Goal: Contribute content: Contribute content

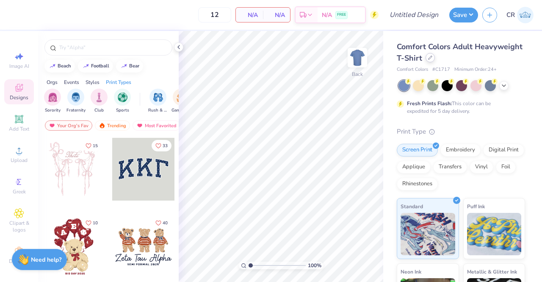
click at [435, 60] on div at bounding box center [430, 57] width 9 height 9
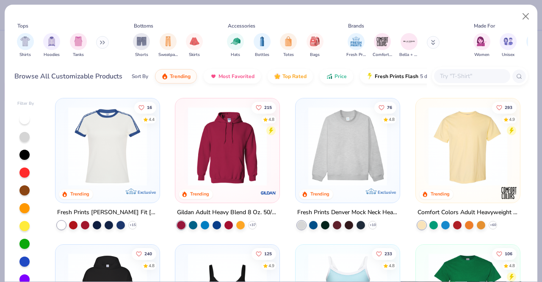
click at [460, 74] on input "text" at bounding box center [471, 76] width 65 height 10
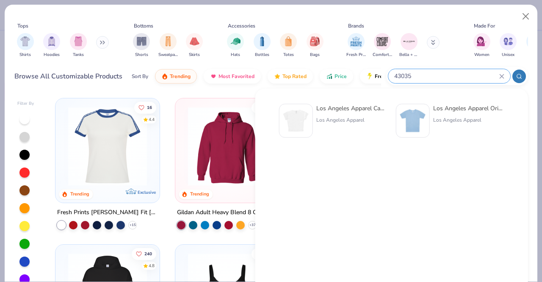
type input "43035"
click at [503, 75] on icon at bounding box center [502, 76] width 5 height 5
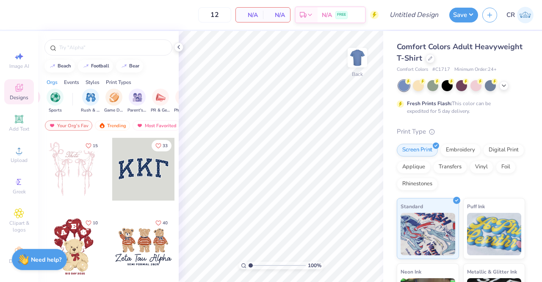
scroll to position [0, 68]
click at [136, 97] on img "filter for Parent's Weekend" at bounding box center [137, 97] width 10 height 10
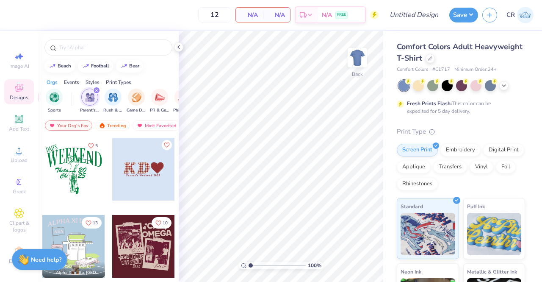
click at [136, 188] on div at bounding box center [143, 169] width 63 height 63
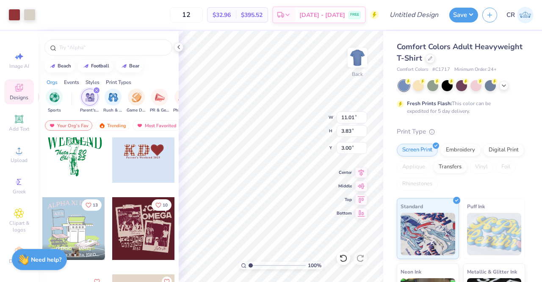
scroll to position [0, 0]
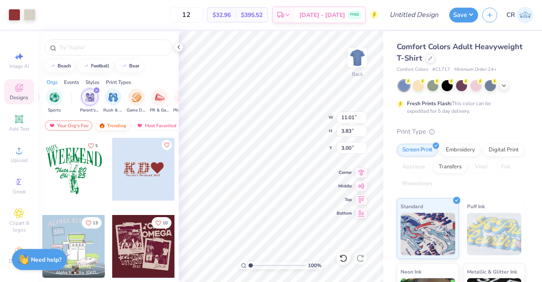
click at [125, 127] on div "Trending" at bounding box center [112, 125] width 35 height 10
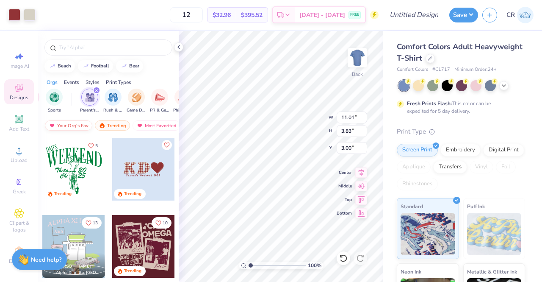
click at [87, 123] on div "Your Org's Fav" at bounding box center [68, 125] width 47 height 10
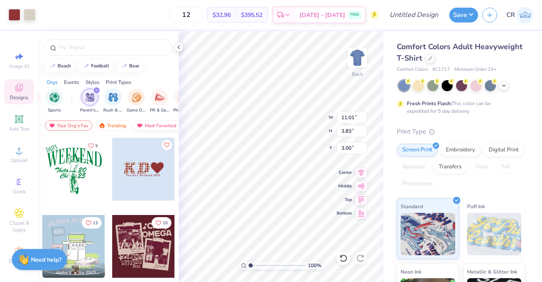
click at [148, 122] on div "Most Favorited" at bounding box center [157, 125] width 48 height 10
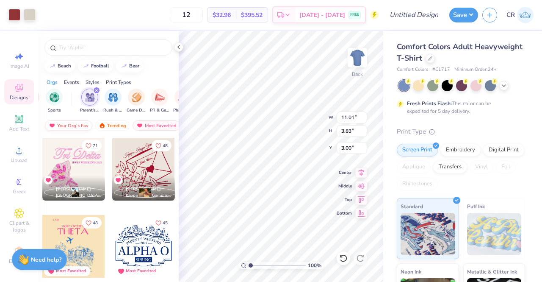
click at [58, 124] on div "Your Org's Fav" at bounding box center [68, 125] width 47 height 10
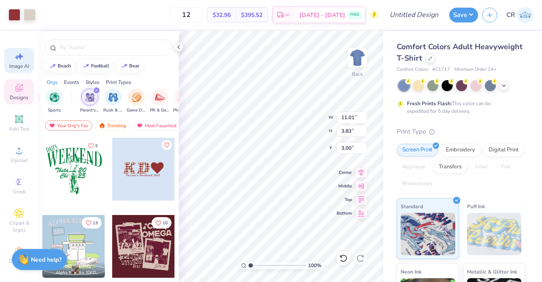
click at [9, 67] on span "Image AI" at bounding box center [19, 66] width 20 height 7
select select "4"
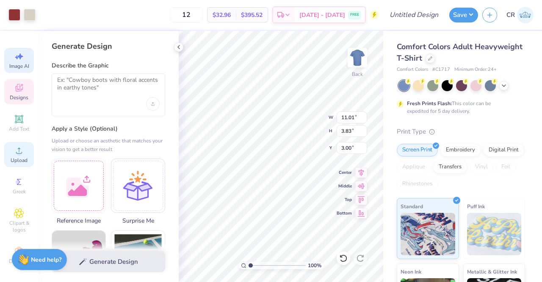
click at [24, 159] on span "Upload" at bounding box center [19, 160] width 17 height 7
click at [20, 220] on span "Clipart & logos" at bounding box center [19, 227] width 30 height 14
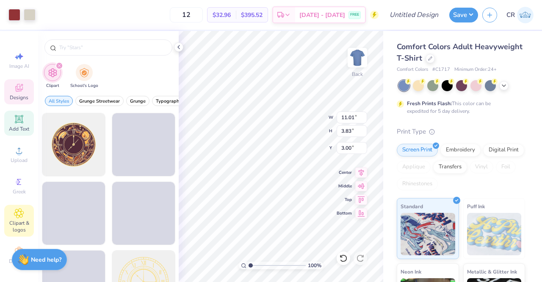
click at [20, 129] on span "Add Text" at bounding box center [19, 128] width 20 height 7
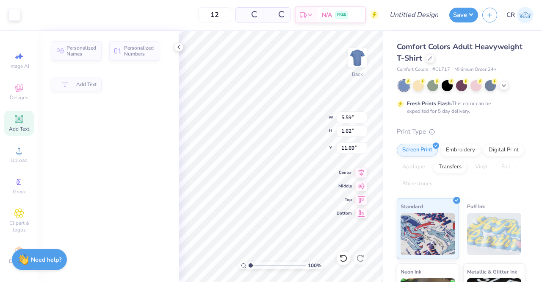
type input "5.59"
type input "1.62"
type input "11.69"
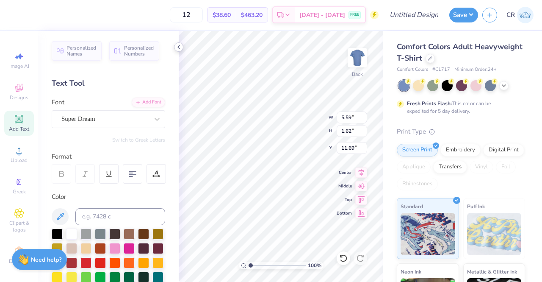
click at [181, 51] on div at bounding box center [178, 46] width 9 height 9
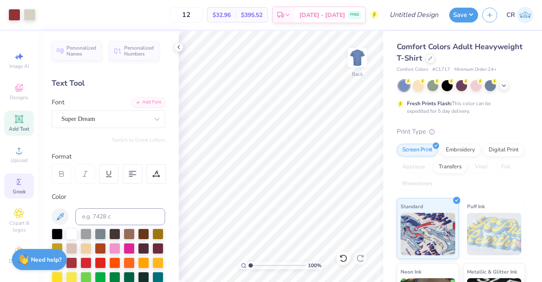
click at [20, 178] on icon at bounding box center [19, 182] width 10 height 10
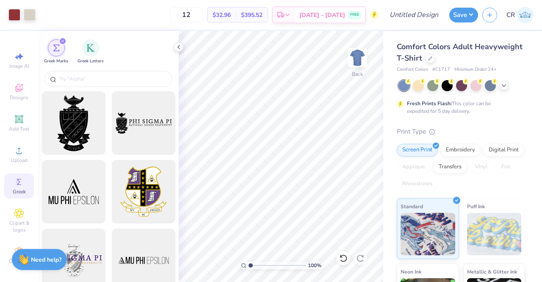
scroll to position [9, 0]
click at [18, 243] on icon at bounding box center [19, 248] width 10 height 10
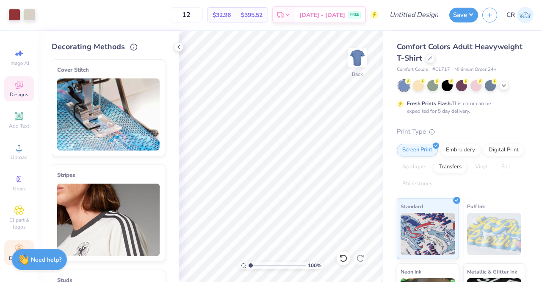
click at [14, 83] on icon at bounding box center [19, 85] width 10 height 10
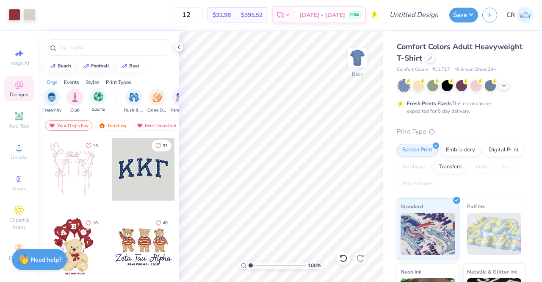
scroll to position [0, 16]
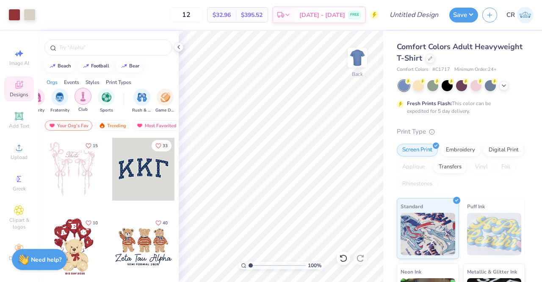
click at [86, 98] on img "filter for Club" at bounding box center [82, 97] width 9 height 10
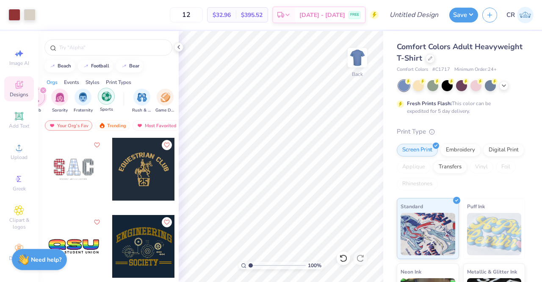
click at [103, 97] on img "filter for Sports" at bounding box center [107, 97] width 10 height 10
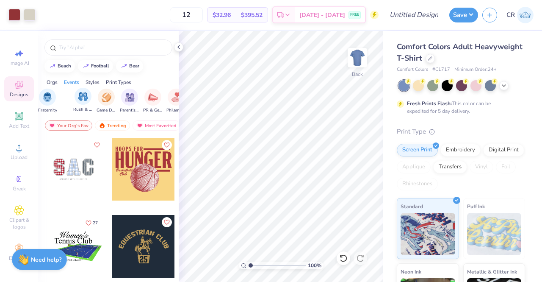
scroll to position [0, 76]
click at [131, 103] on div "filter for Parent's Weekend" at bounding box center [128, 96] width 17 height 17
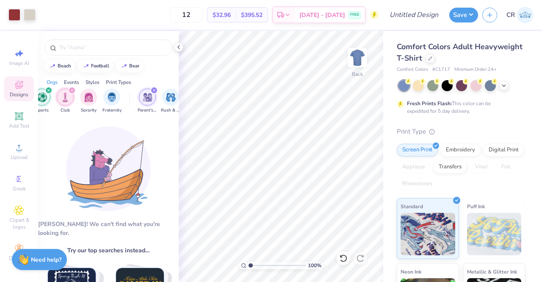
scroll to position [0, 0]
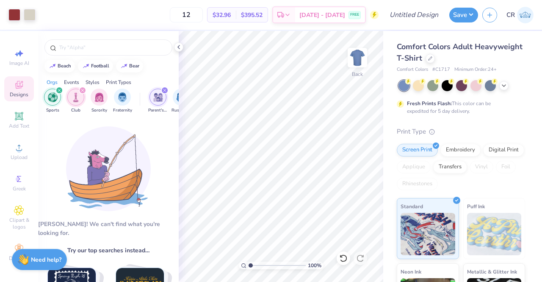
click at [56, 88] on div "filter for Sports" at bounding box center [60, 90] width 8 height 8
click at [58, 89] on icon "filter for Club" at bounding box center [59, 90] width 3 height 3
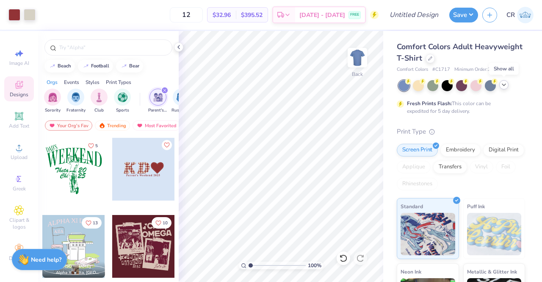
click at [501, 83] on icon at bounding box center [504, 84] width 7 height 7
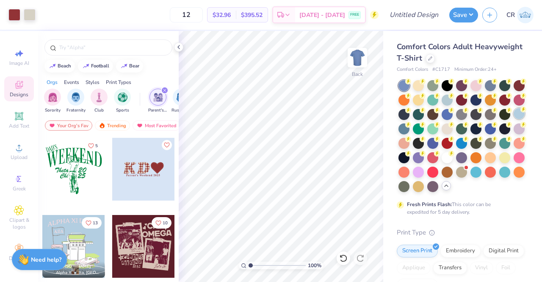
click at [514, 119] on div at bounding box center [519, 113] width 11 height 11
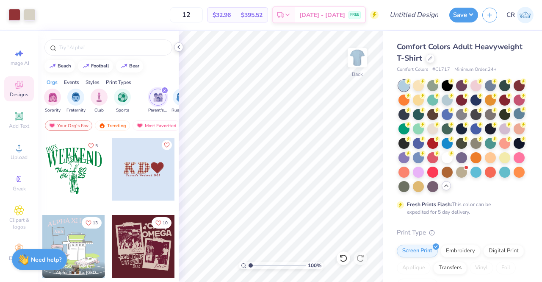
click at [179, 49] on icon at bounding box center [178, 47] width 7 height 7
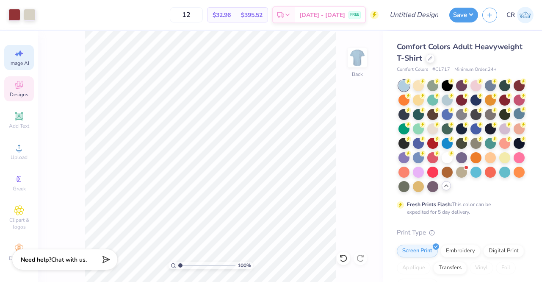
click at [17, 62] on div "Image AI" at bounding box center [19, 57] width 30 height 25
select select "4"
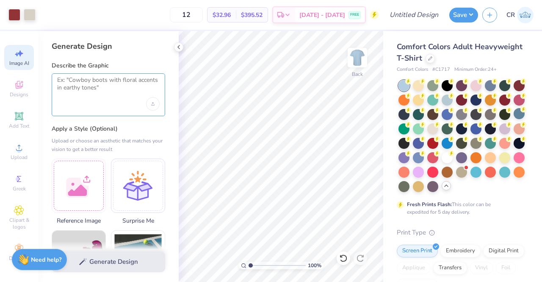
click at [103, 93] on textarea at bounding box center [108, 86] width 103 height 21
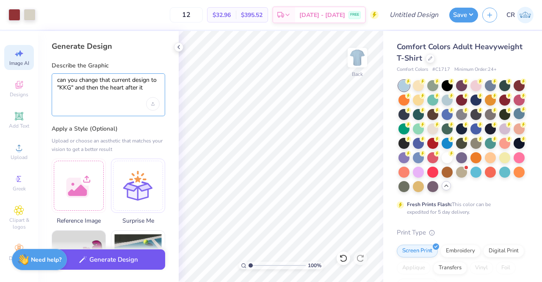
type textarea "can you change that current design to "KKG" and then the heart after it"
click at [137, 267] on button "Generate Design" at bounding box center [109, 259] width 114 height 21
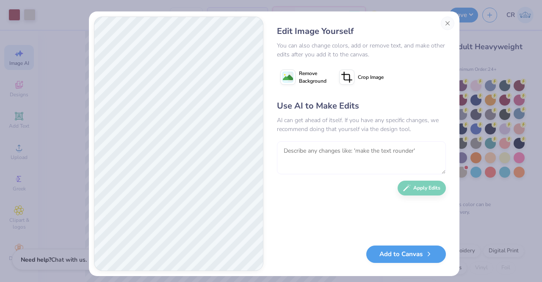
click at [384, 156] on textarea at bounding box center [361, 157] width 169 height 33
type textarea "t"
click at [291, 73] on icon at bounding box center [288, 76] width 15 height 15
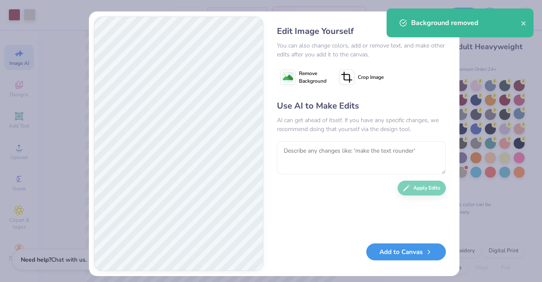
click at [403, 260] on button "Add to Canvas" at bounding box center [407, 251] width 80 height 17
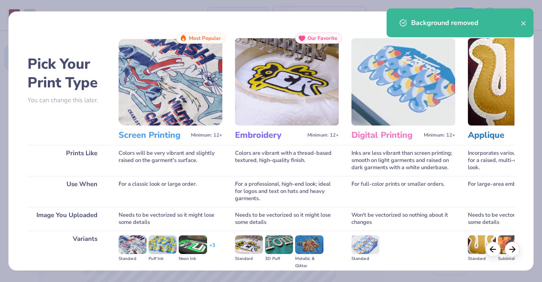
scroll to position [98, 0]
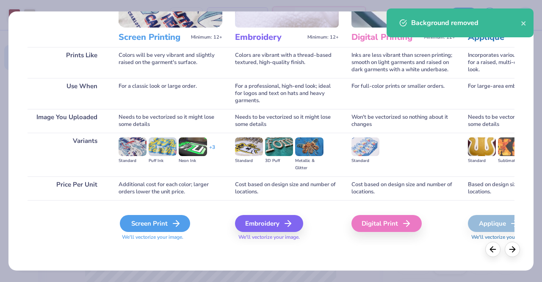
click at [154, 224] on div "Screen Print" at bounding box center [155, 223] width 70 height 17
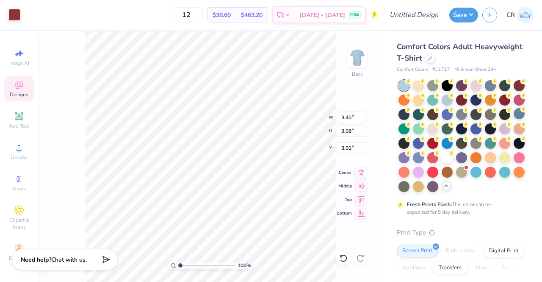
type input "3.40"
type input "3.08"
type input "3.01"
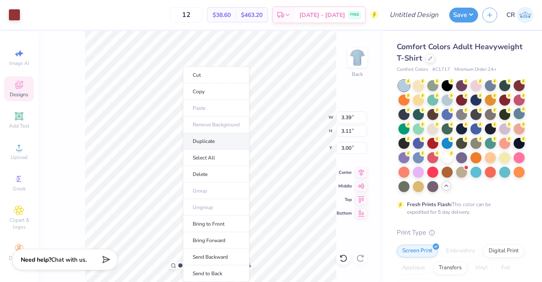
click at [205, 140] on li "Duplicate" at bounding box center [216, 141] width 67 height 17
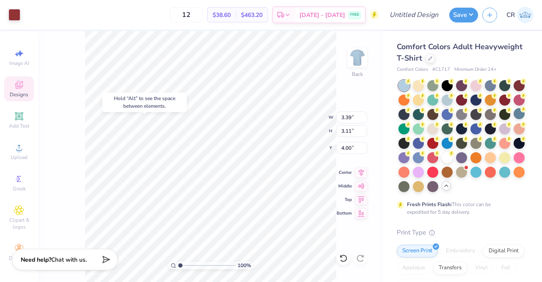
type input "7.14"
type input "3.42"
type input "3.00"
type input "3.39"
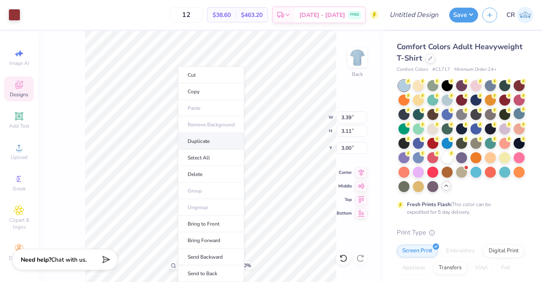
click at [215, 145] on li "Duplicate" at bounding box center [211, 141] width 67 height 17
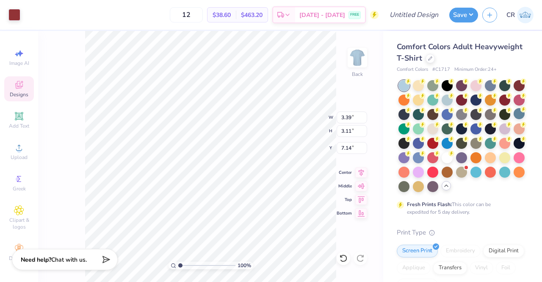
type input "7.96"
type input "7.52"
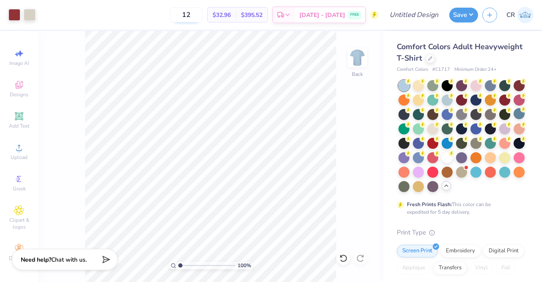
click at [203, 19] on input "12" at bounding box center [186, 14] width 33 height 15
type input "1"
type input "100"
click at [409, 17] on input "Design Title" at bounding box center [425, 14] width 42 height 17
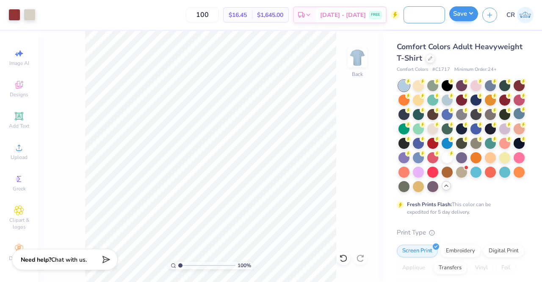
type input "kkg parents weekend shirt"
click at [478, 16] on button "Save" at bounding box center [464, 13] width 29 height 15
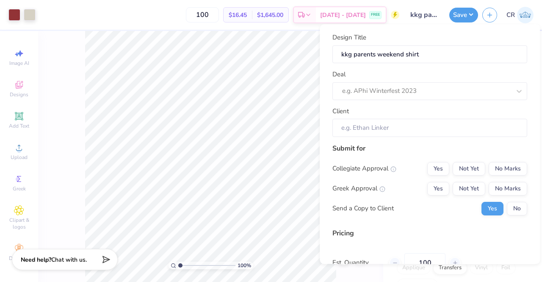
click at [442, 80] on div "Deal e.g. APhi Winterfest 2023" at bounding box center [430, 84] width 195 height 31
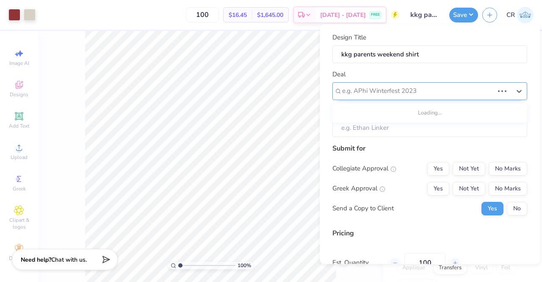
click at [440, 94] on div at bounding box center [418, 91] width 152 height 11
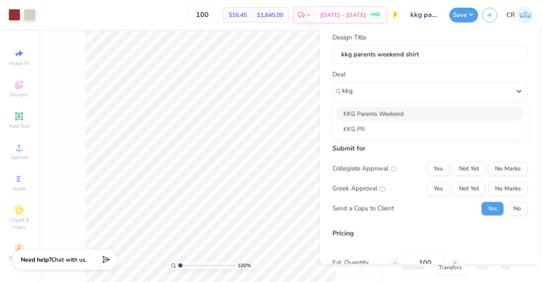
click at [432, 110] on div "KKG Parents Weekend" at bounding box center [430, 114] width 188 height 14
type input "kkg"
type input "Zoë Pollack"
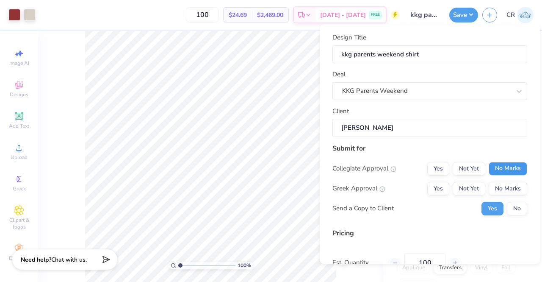
click at [496, 166] on button "No Marks" at bounding box center [508, 169] width 39 height 14
click at [444, 190] on div "Yes Not Yet No Marks" at bounding box center [478, 189] width 100 height 14
click at [441, 189] on button "Yes" at bounding box center [439, 189] width 22 height 14
click at [507, 208] on button "No" at bounding box center [517, 209] width 20 height 14
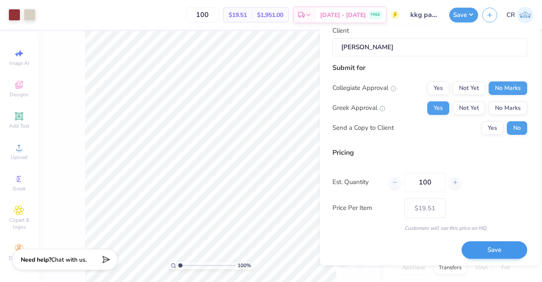
scroll to position [83, 0]
click at [497, 248] on button "Save" at bounding box center [495, 249] width 66 height 17
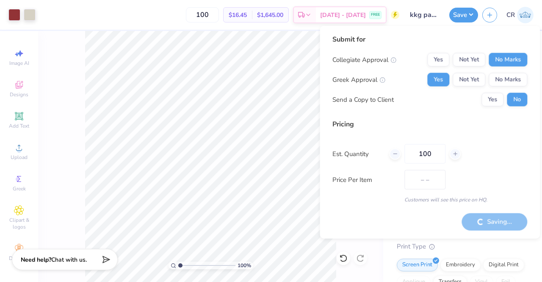
type input "$19.51"
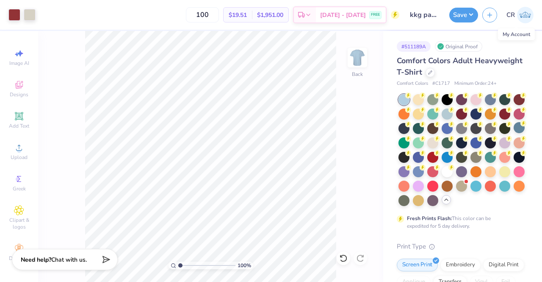
click at [516, 18] on link "CR" at bounding box center [520, 15] width 27 height 17
